Goal: Check status: Check status

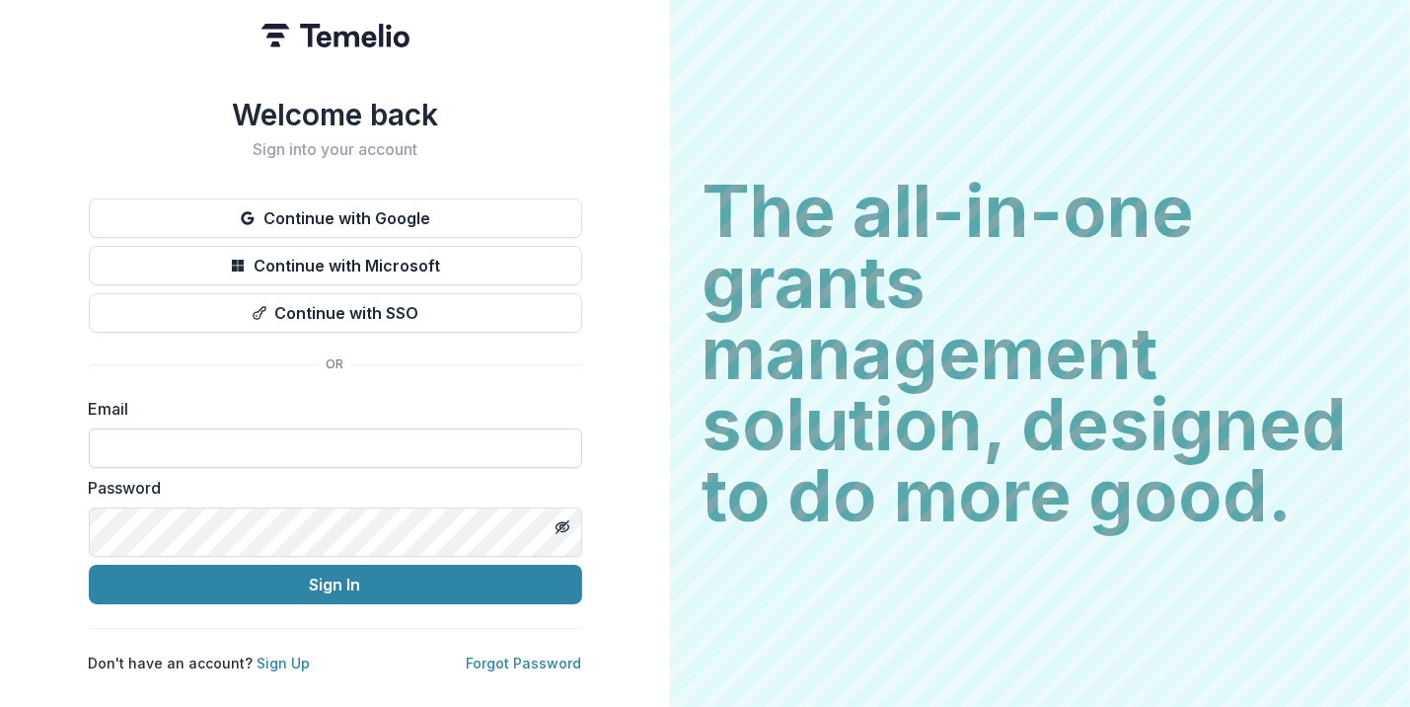
click at [582, 468] on input at bounding box center [335, 447] width 493 height 39
click at [529, 468] on input at bounding box center [335, 447] width 493 height 39
paste input "**********"
type input "**********"
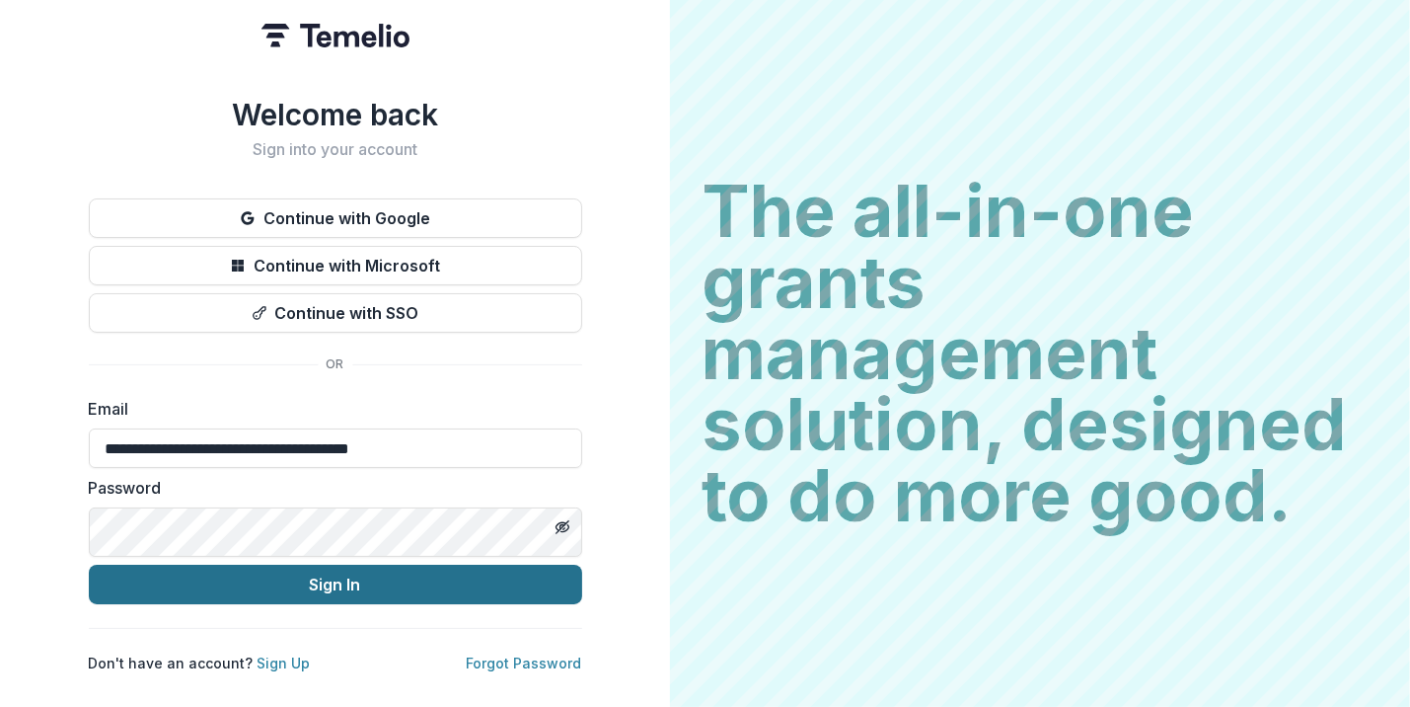
click at [532, 604] on button "Sign In" at bounding box center [335, 583] width 493 height 39
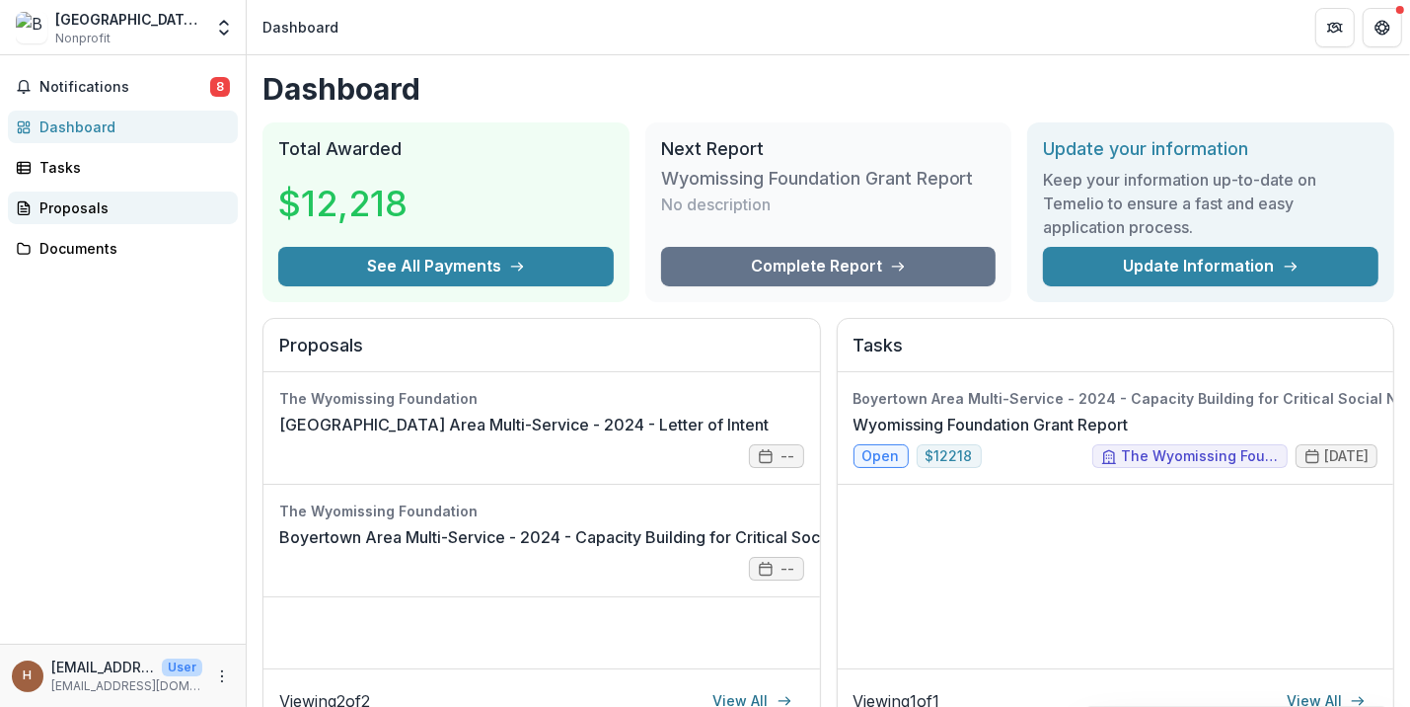
click at [100, 218] on div "Proposals" at bounding box center [130, 207] width 183 height 21
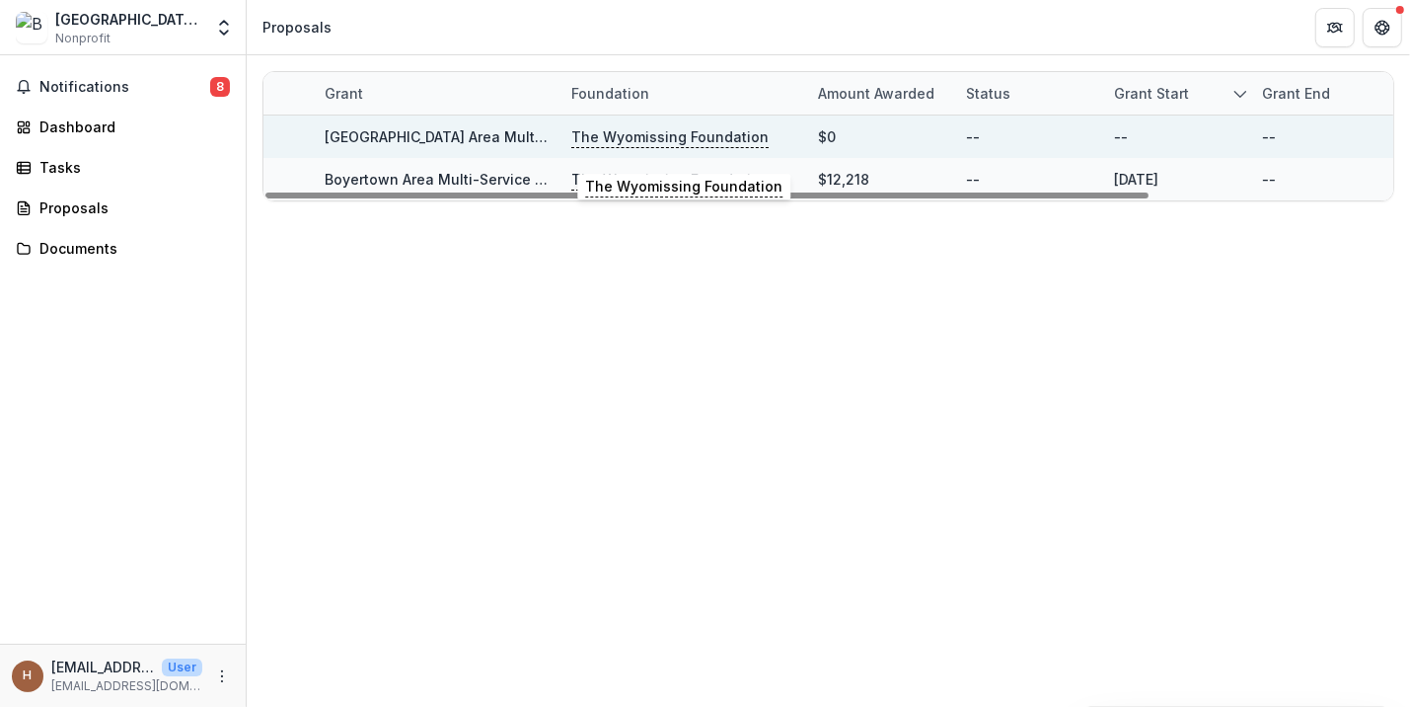
click at [711, 139] on p "The Wyomissing Foundation" at bounding box center [669, 137] width 197 height 22
click at [481, 130] on div "[GEOGRAPHIC_DATA] Area Multi-Service - 2024 - Letter of Intent" at bounding box center [436, 136] width 223 height 42
click at [631, 144] on p "The Wyomissing Foundation" at bounding box center [669, 137] width 197 height 22
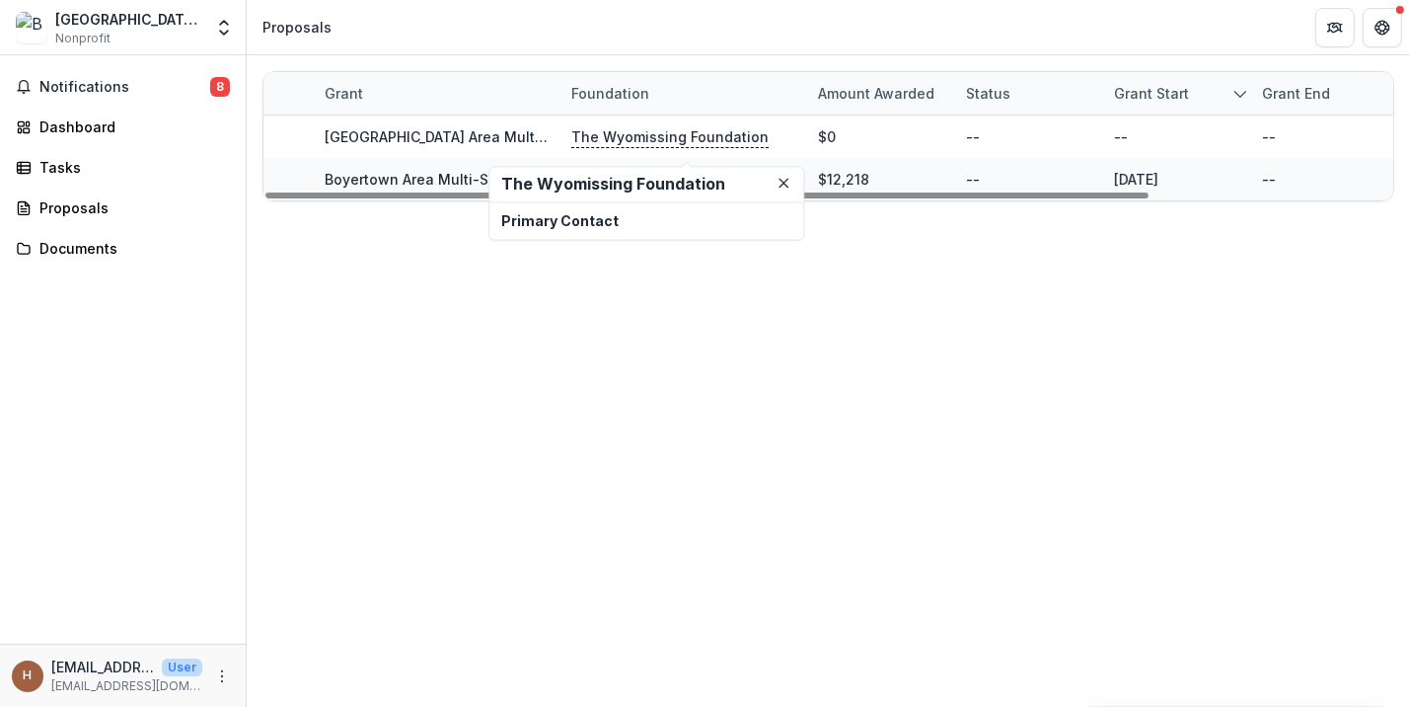
click at [563, 191] on h2 "The Wyomissing Foundation" at bounding box center [646, 184] width 290 height 19
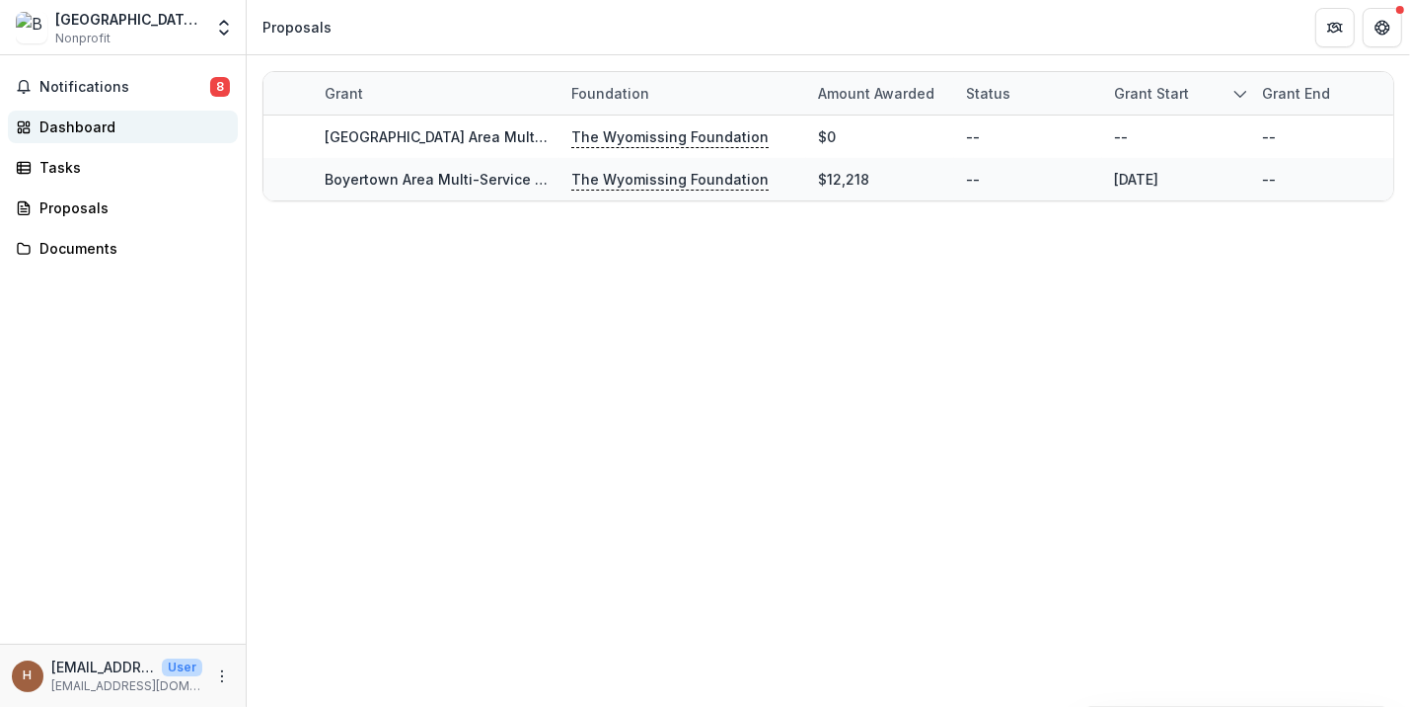
click at [117, 137] on div "Dashboard" at bounding box center [130, 126] width 183 height 21
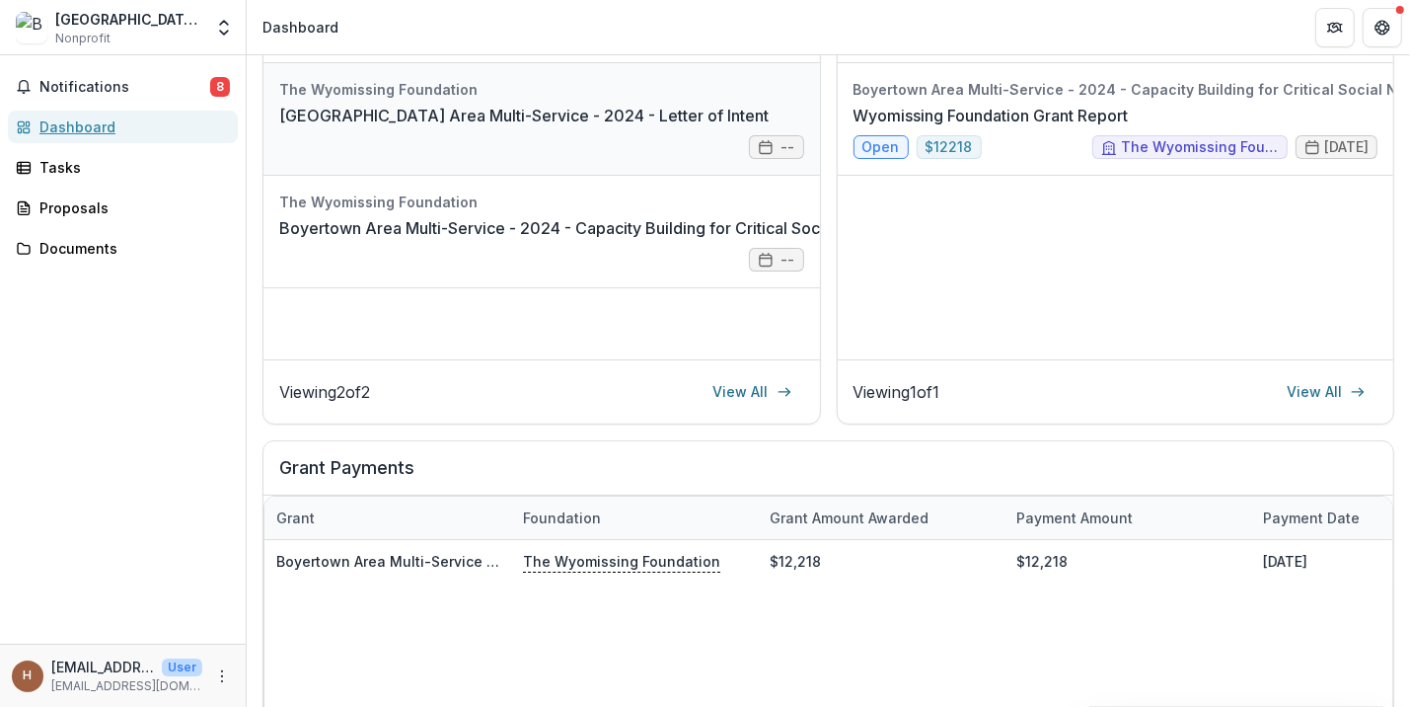
scroll to position [318, 0]
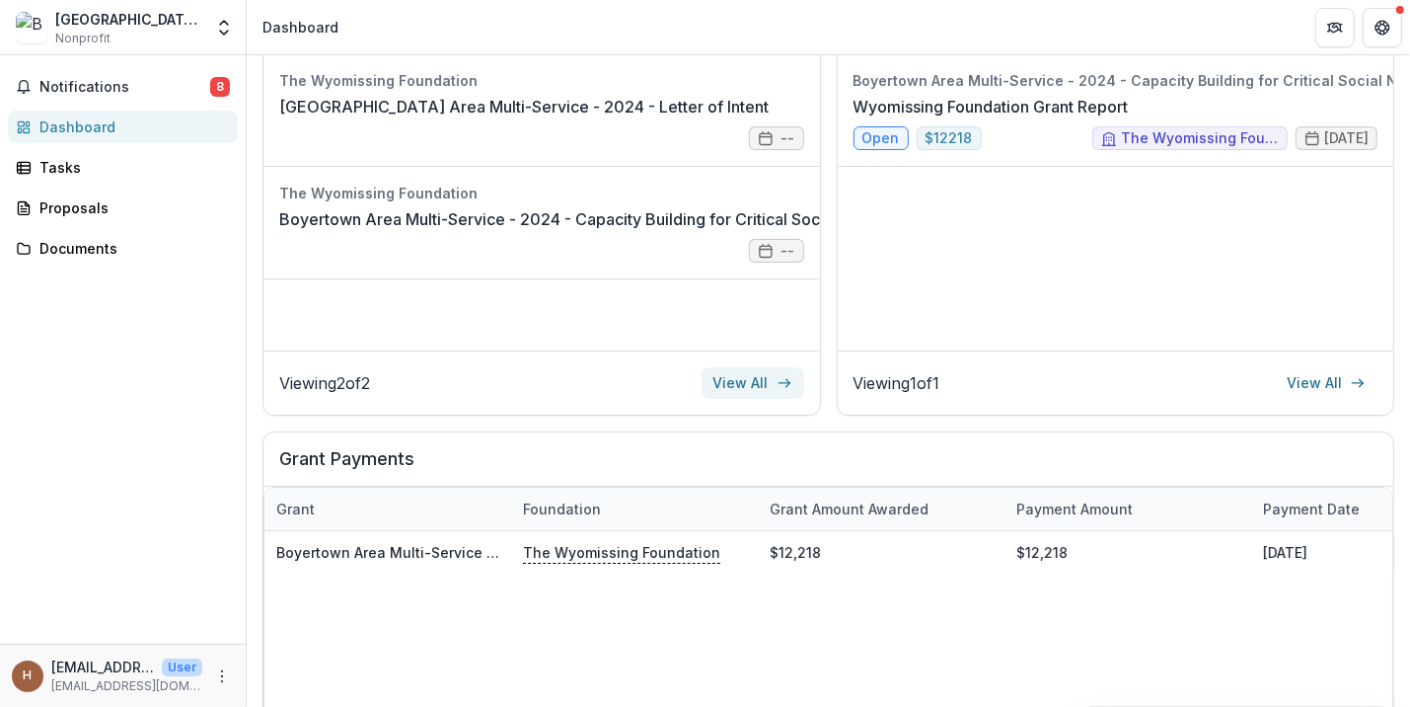
click at [804, 399] on link "View All" at bounding box center [753, 383] width 103 height 32
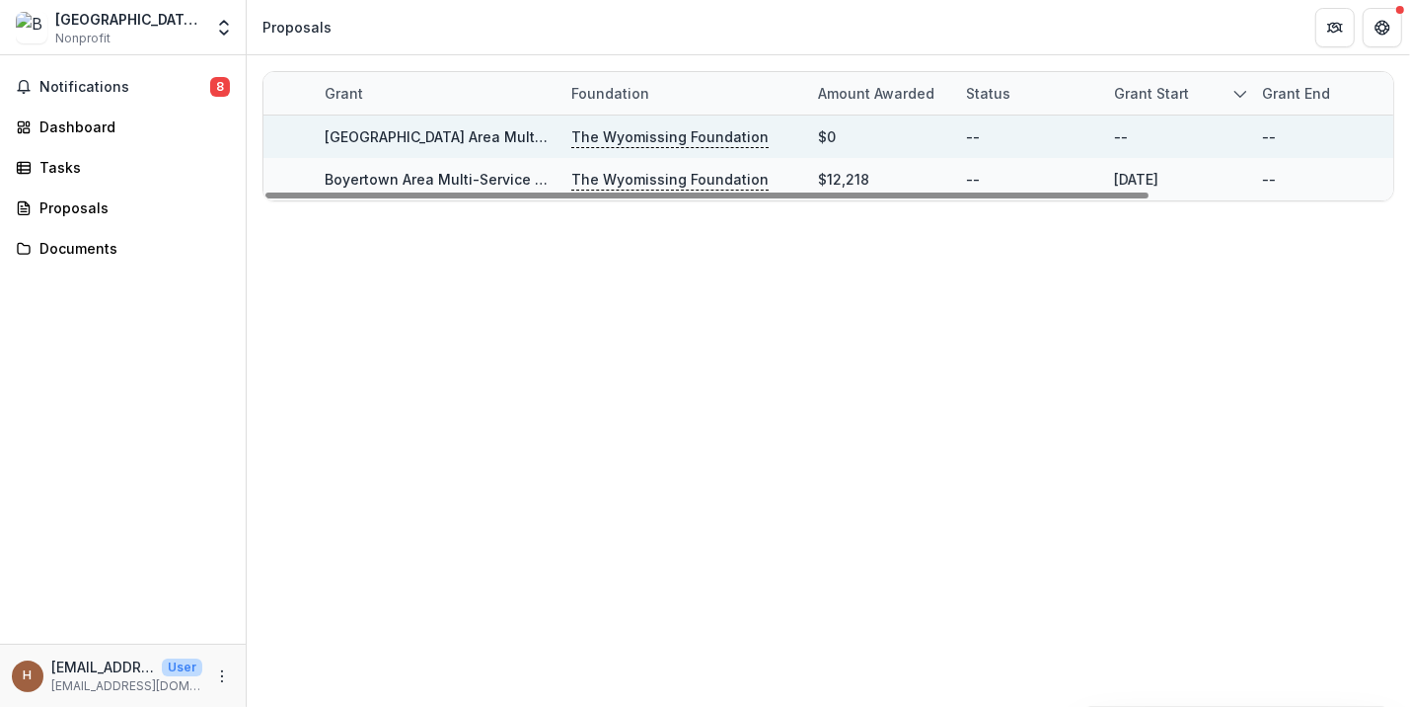
click at [1081, 152] on div "--" at bounding box center [1028, 136] width 124 height 42
click at [732, 143] on p "The Wyomissing Foundation" at bounding box center [669, 137] width 197 height 22
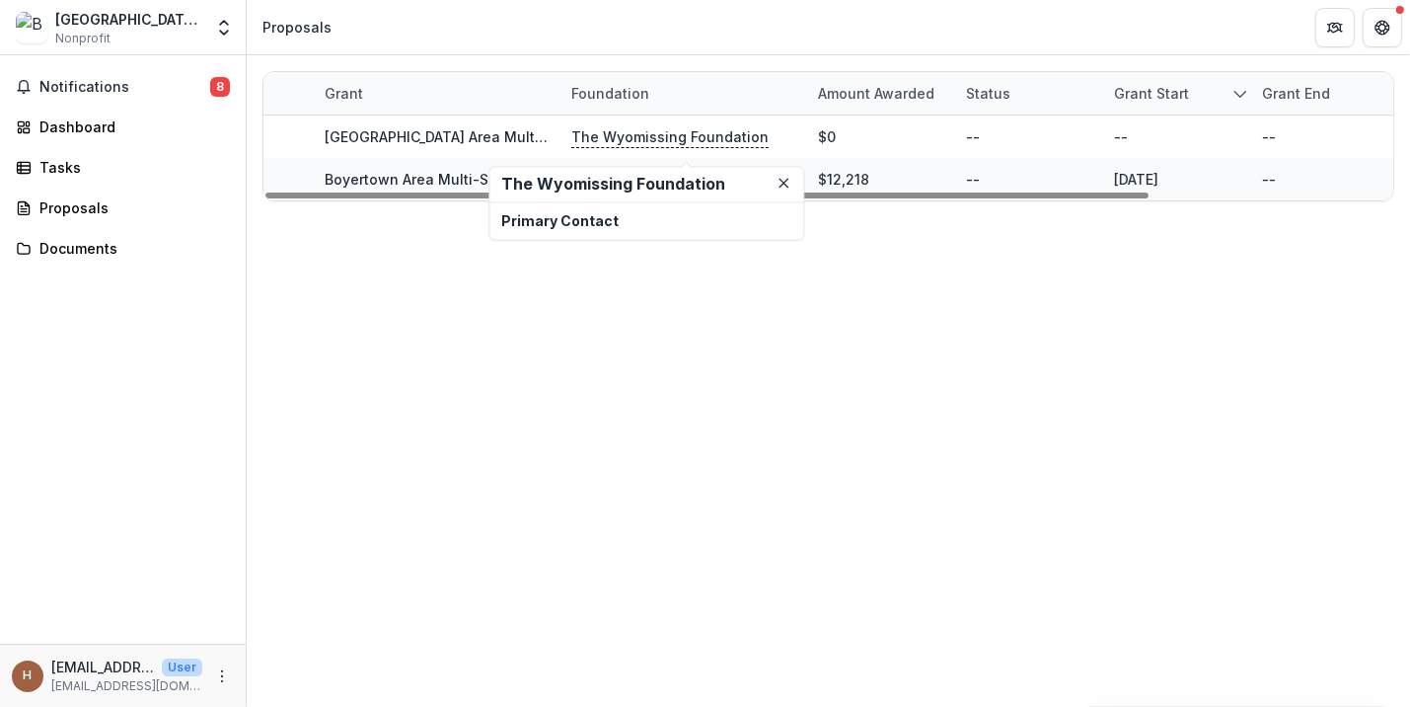
click at [528, 193] on h2 "The Wyomissing Foundation" at bounding box center [646, 184] width 290 height 19
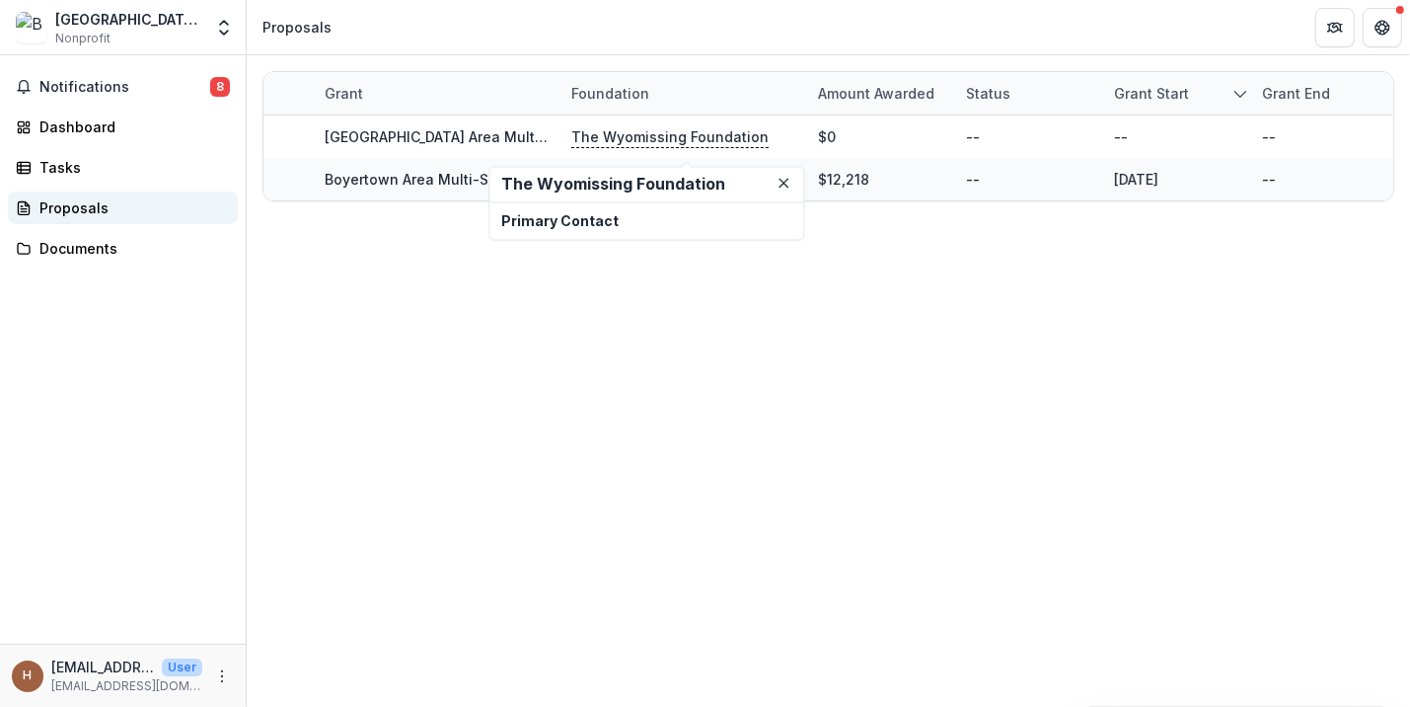
click at [60, 218] on div "Proposals" at bounding box center [130, 207] width 183 height 21
click at [111, 218] on div "Proposals" at bounding box center [130, 207] width 183 height 21
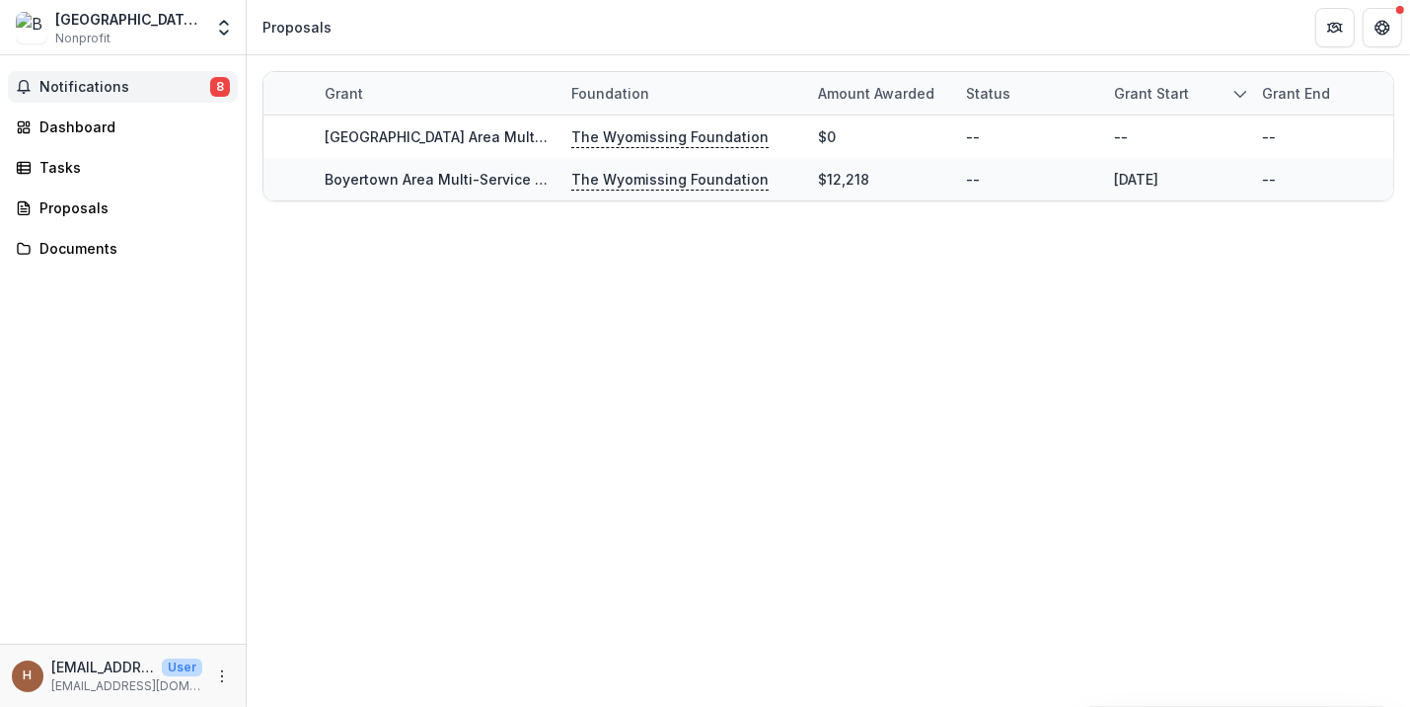
click at [120, 96] on span "Notifications" at bounding box center [124, 87] width 171 height 17
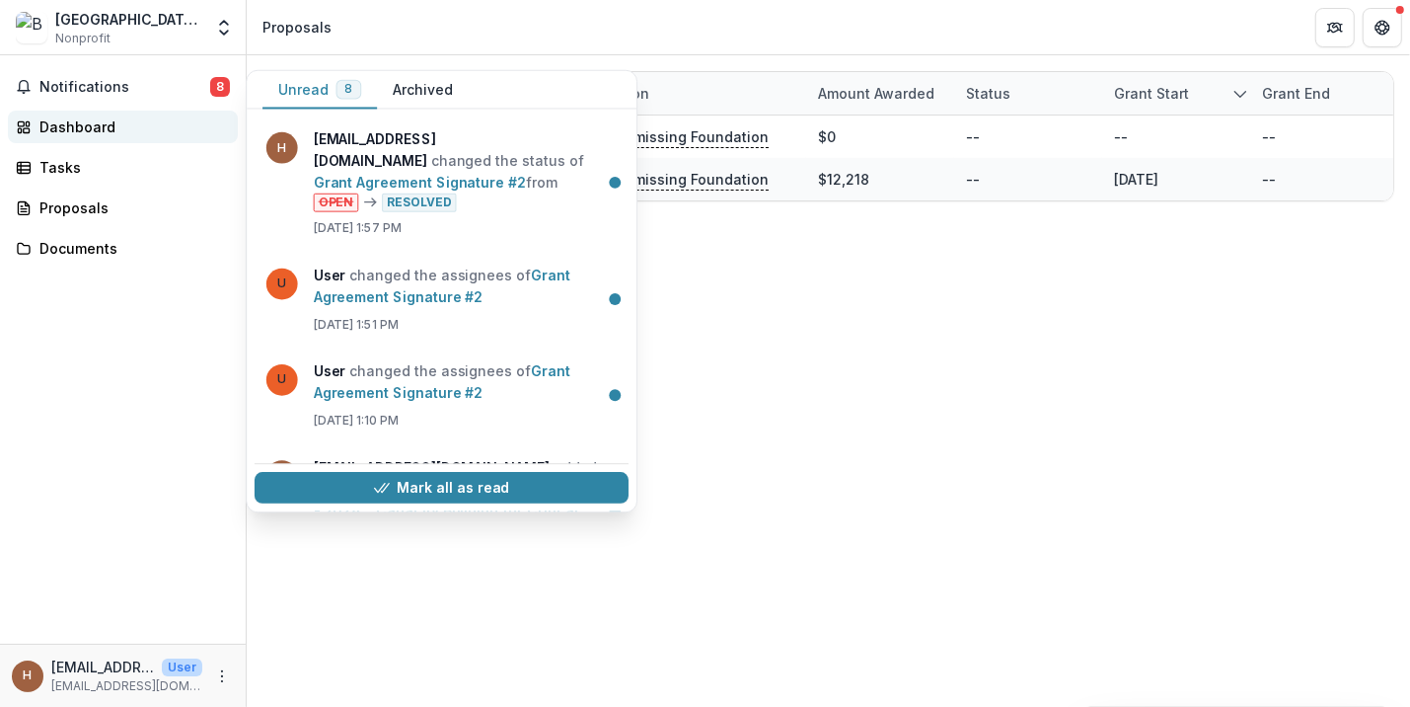
click at [100, 137] on div "Dashboard" at bounding box center [130, 126] width 183 height 21
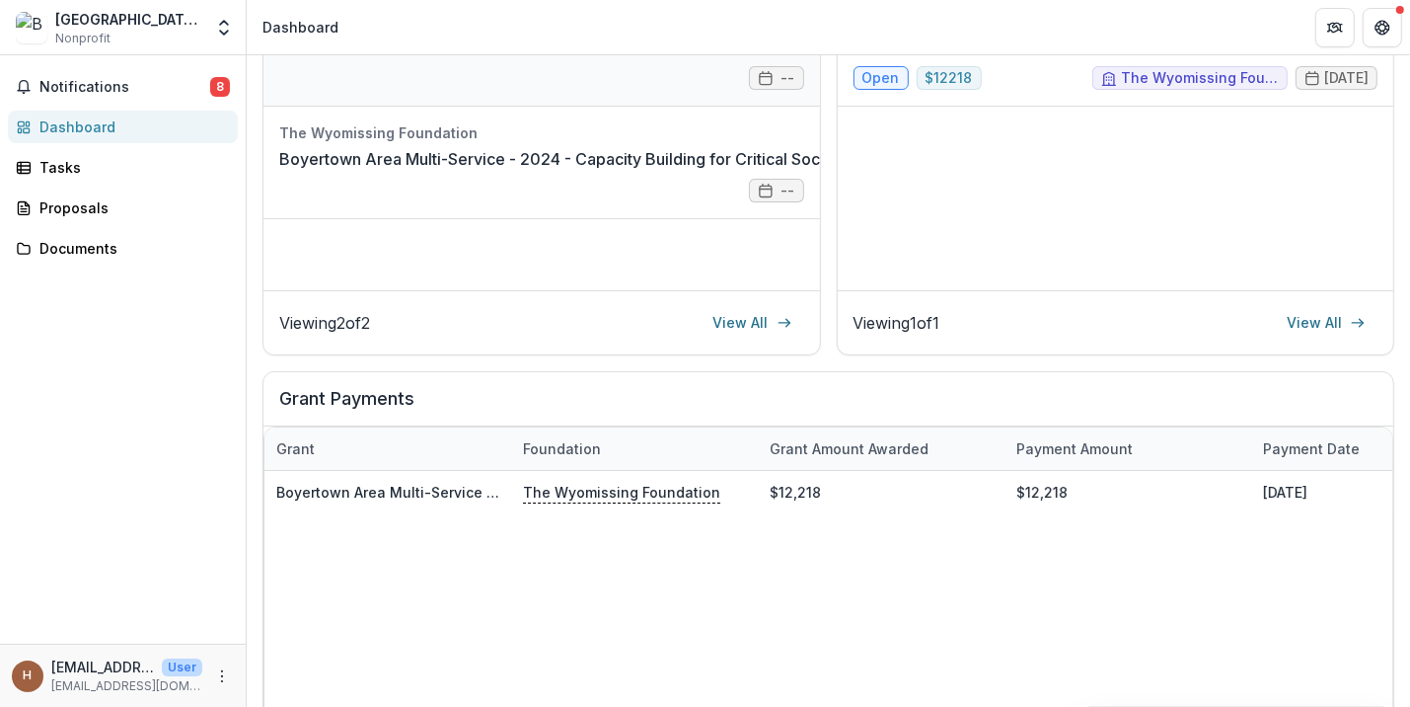
scroll to position [378, 0]
